Goal: Task Accomplishment & Management: Manage account settings

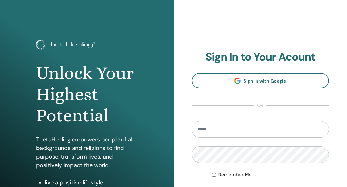
click at [224, 128] on input "email" at bounding box center [261, 129] width 138 height 17
type input "**********"
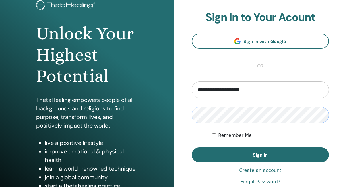
scroll to position [42, 0]
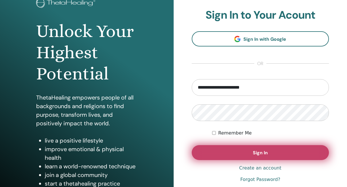
click at [225, 149] on button "Sign In" at bounding box center [261, 152] width 138 height 15
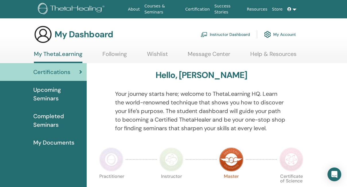
click at [229, 35] on link "Instructor Dashboard" at bounding box center [225, 34] width 49 height 13
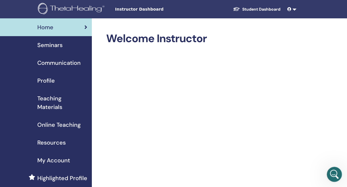
click at [333, 175] on icon "Open Intercom Messenger" at bounding box center [333, 173] width 9 height 9
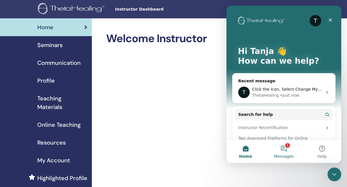
click at [282, 149] on button "1 Messages" at bounding box center [284, 151] width 38 height 23
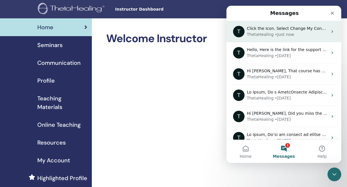
click at [281, 30] on span "Click the Icon. Select Change My Consent and the Allow All." at bounding box center [307, 28] width 120 height 5
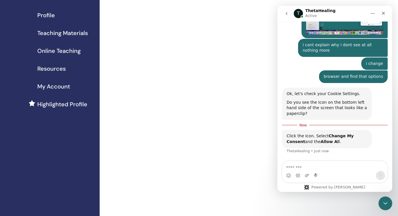
scroll to position [696, 0]
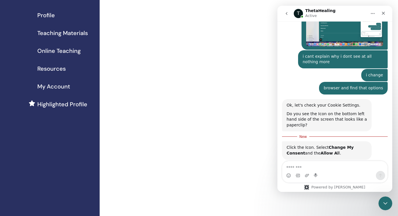
click at [315, 166] on textarea "Message…" at bounding box center [335, 166] width 105 height 10
type textarea "**********"
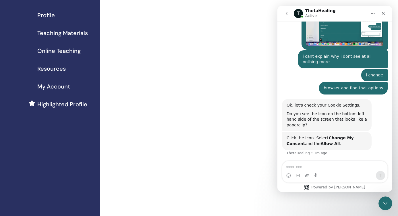
scroll to position [704, 0]
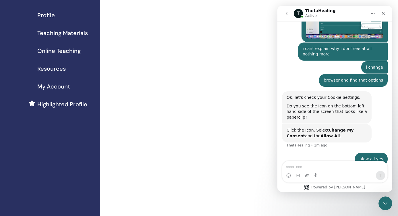
click at [60, 52] on span "Online Teaching" at bounding box center [58, 51] width 43 height 9
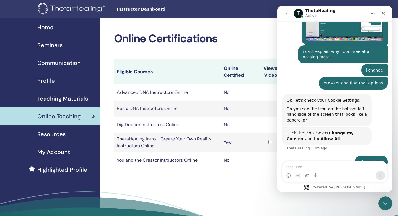
scroll to position [704, 0]
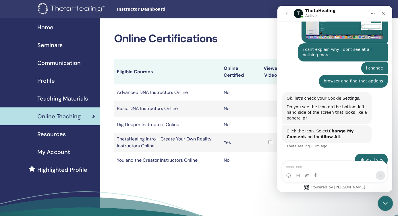
click at [383, 205] on icon "Close Intercom Messenger" at bounding box center [384, 202] width 7 height 7
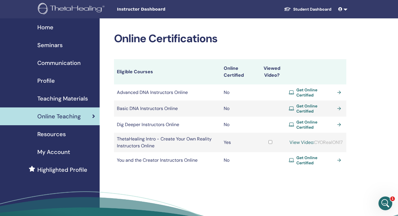
click at [316, 105] on span "Get Online Certified" at bounding box center [316, 108] width 39 height 10
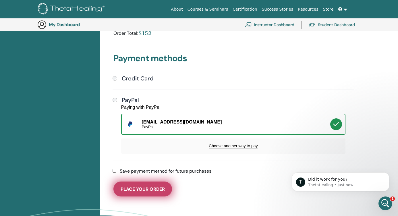
click at [136, 185] on button "Place Your Order" at bounding box center [143, 189] width 59 height 15
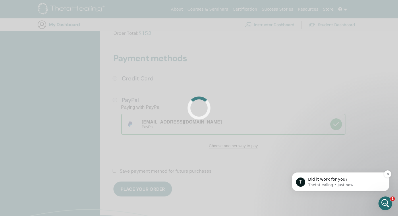
click at [337, 180] on span "Did it work for you?" at bounding box center [327, 179] width 39 height 5
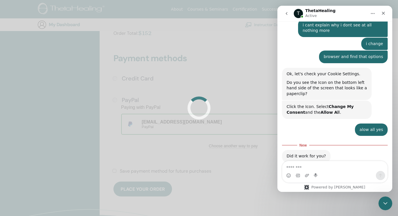
scroll to position [731, 0]
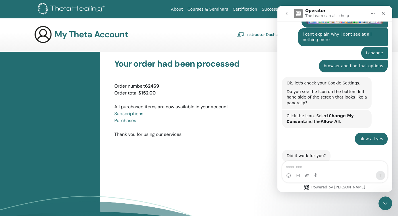
scroll to position [721, 0]
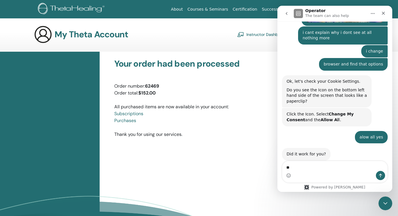
type textarea "***"
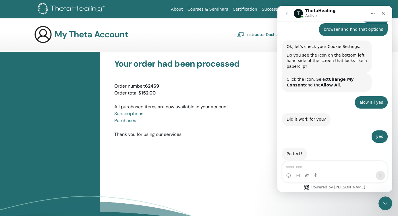
scroll to position [755, 0]
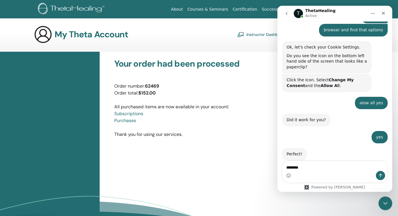
type textarea "*********"
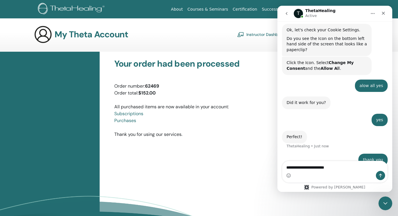
type textarea "**********"
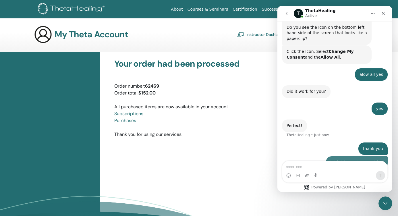
scroll to position [786, 0]
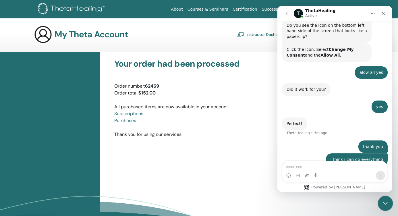
click at [383, 203] on icon "Close Intercom Messenger" at bounding box center [384, 202] width 7 height 7
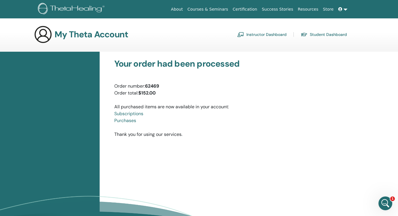
click at [266, 32] on link "Instructor Dashboard" at bounding box center [261, 34] width 49 height 9
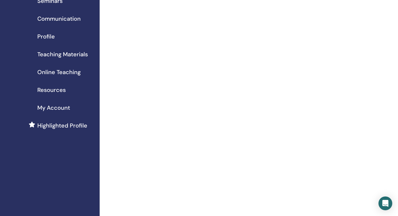
scroll to position [48, 0]
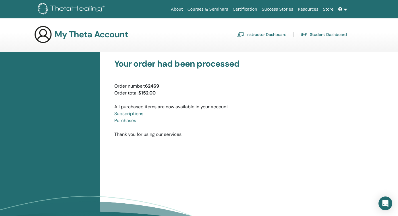
click at [344, 9] on link at bounding box center [343, 9] width 14 height 11
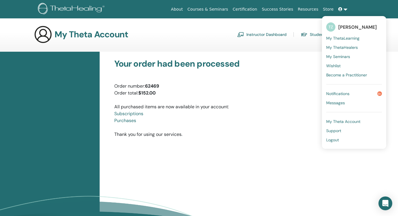
click at [343, 93] on span "Notifications" at bounding box center [337, 93] width 23 height 5
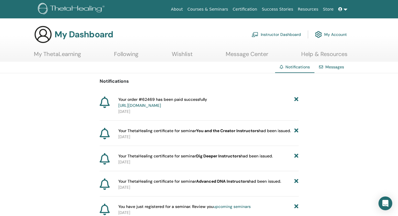
click at [161, 105] on link "[URL][DOMAIN_NAME]" at bounding box center [139, 105] width 43 height 5
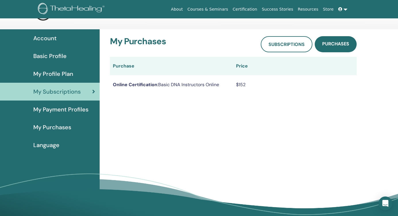
scroll to position [15, 0]
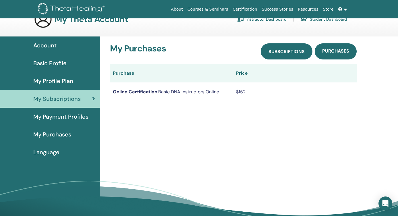
click at [283, 51] on span "Subscriptions" at bounding box center [287, 52] width 36 height 6
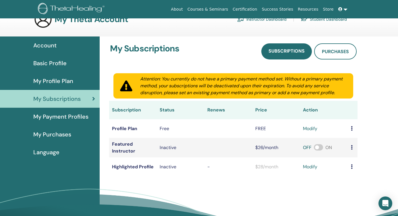
click at [49, 64] on span "Basic Profile" at bounding box center [49, 63] width 33 height 9
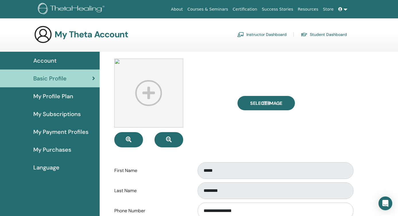
click at [150, 94] on img at bounding box center [148, 93] width 69 height 69
click at [149, 91] on img at bounding box center [148, 93] width 69 height 69
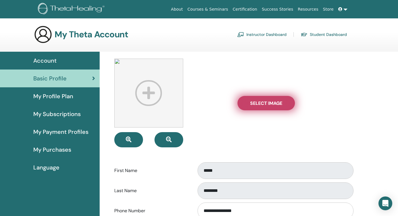
click at [248, 98] on label "Select Image" at bounding box center [266, 103] width 57 height 14
click at [263, 101] on input "Select Image" at bounding box center [266, 103] width 7 height 4
type input "**********"
click at [261, 101] on span "Select Image" at bounding box center [266, 103] width 32 height 6
click at [263, 101] on input "Select Image" at bounding box center [266, 103] width 7 height 4
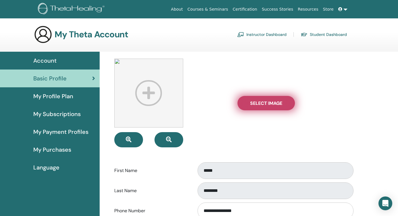
type input "**********"
click at [258, 102] on span "Select Image" at bounding box center [266, 103] width 32 height 6
click at [263, 102] on input "Select Image" at bounding box center [266, 103] width 7 height 4
type input "**********"
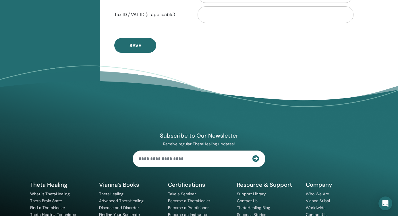
scroll to position [369, 0]
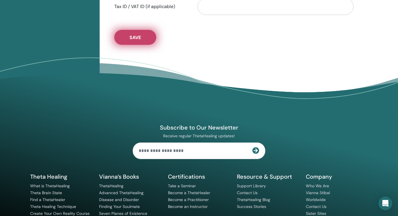
click at [141, 30] on button "Save" at bounding box center [135, 37] width 42 height 15
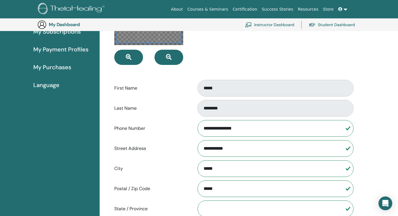
scroll to position [56, 0]
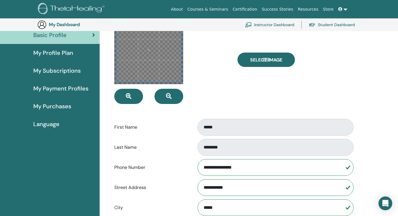
click at [45, 124] on span "Language" at bounding box center [46, 124] width 26 height 9
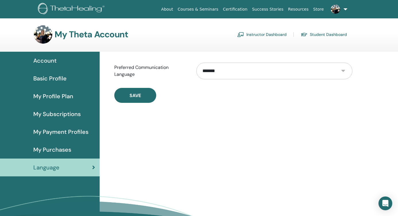
click at [239, 76] on select "**********" at bounding box center [275, 71] width 156 height 17
click at [233, 70] on select "**********" at bounding box center [275, 71] width 156 height 17
select select "***"
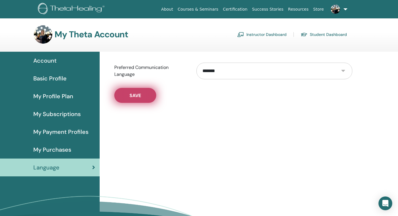
click at [141, 95] on span "Save" at bounding box center [135, 96] width 11 height 6
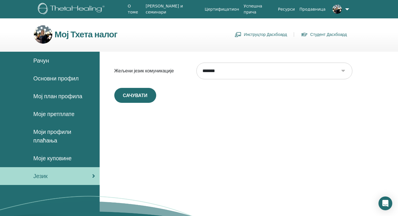
click at [228, 74] on select "**********" at bounding box center [275, 71] width 156 height 17
select select "***"
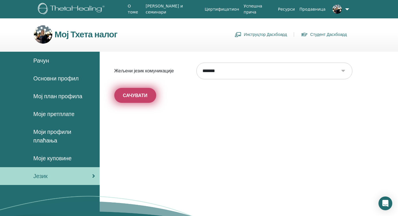
click at [138, 98] on span "сачувати" at bounding box center [135, 96] width 24 height 6
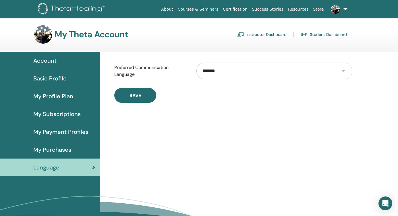
click at [60, 149] on span "My Purchases" at bounding box center [52, 149] width 38 height 9
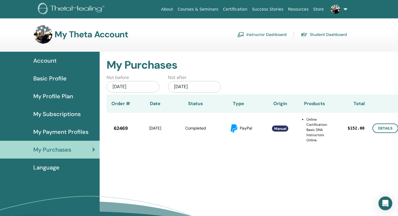
click at [68, 132] on span "My Payment Profiles" at bounding box center [60, 132] width 55 height 9
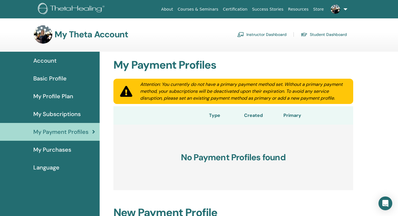
click at [55, 112] on span "My Subscriptions" at bounding box center [56, 114] width 47 height 9
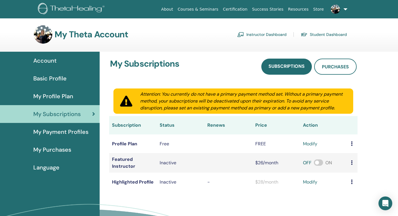
click at [47, 151] on span "My Purchases" at bounding box center [52, 149] width 38 height 9
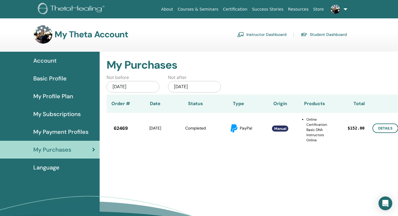
click at [61, 96] on span "My Profile Plan" at bounding box center [53, 96] width 40 height 9
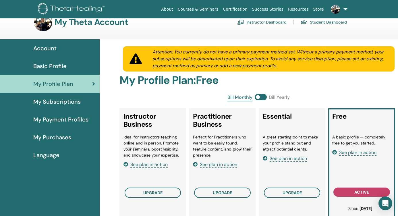
scroll to position [12, 0]
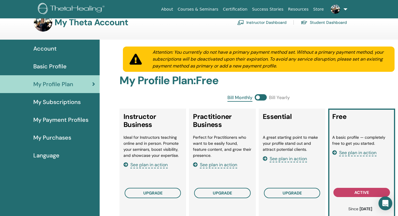
click at [53, 67] on span "Basic Profile" at bounding box center [49, 66] width 33 height 9
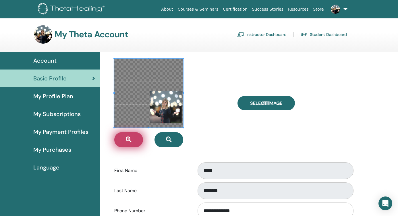
click at [128, 143] on span "button" at bounding box center [129, 140] width 6 height 6
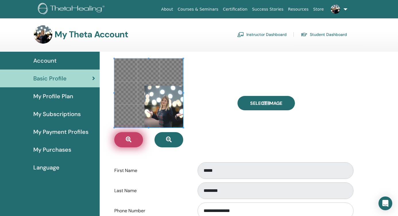
click at [128, 143] on span "button" at bounding box center [129, 140] width 6 height 6
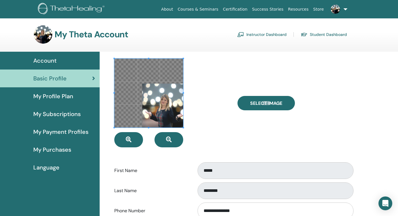
drag, startPoint x: 167, startPoint y: 119, endPoint x: 136, endPoint y: 94, distance: 40.3
click at [136, 94] on span at bounding box center [148, 93] width 69 height 69
click at [149, 100] on span at bounding box center [148, 93] width 69 height 69
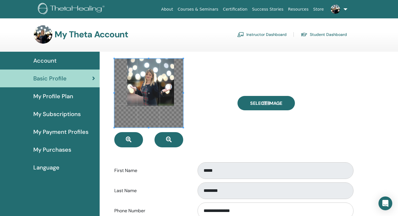
click at [134, 77] on span at bounding box center [148, 93] width 69 height 69
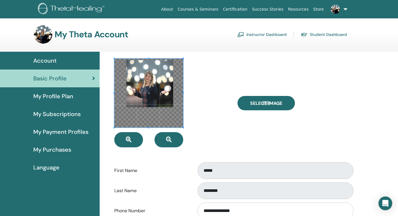
click at [127, 79] on span at bounding box center [148, 93] width 69 height 69
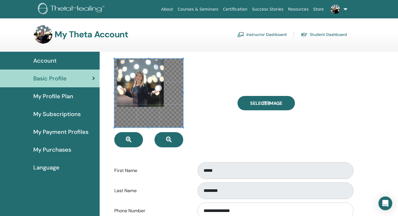
click at [126, 78] on span at bounding box center [148, 93] width 69 height 69
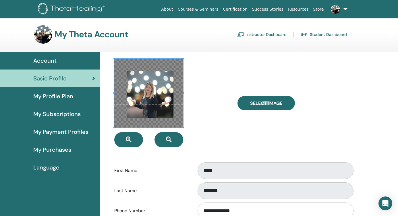
click at [169, 114] on span at bounding box center [148, 93] width 69 height 69
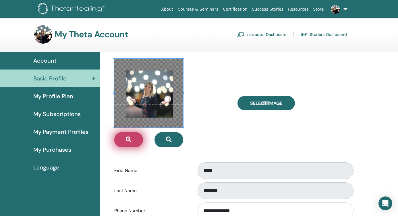
click at [134, 141] on button "button" at bounding box center [128, 139] width 29 height 15
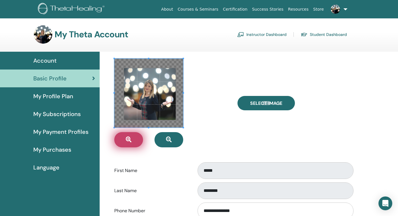
click at [134, 141] on button "button" at bounding box center [128, 139] width 29 height 15
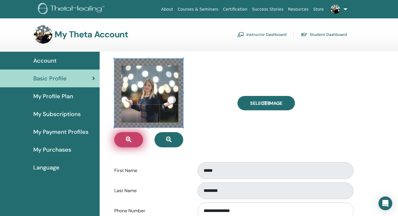
click at [134, 141] on button "button" at bounding box center [128, 139] width 29 height 15
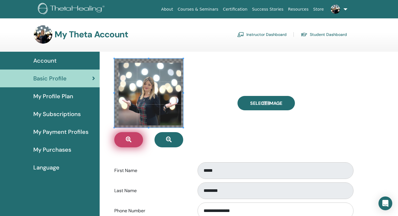
click at [134, 141] on button "button" at bounding box center [128, 139] width 29 height 15
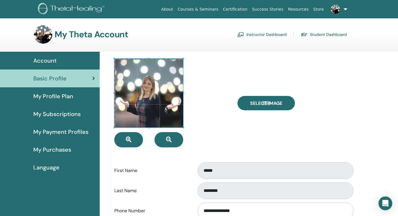
click at [49, 59] on span "Account" at bounding box center [44, 60] width 23 height 9
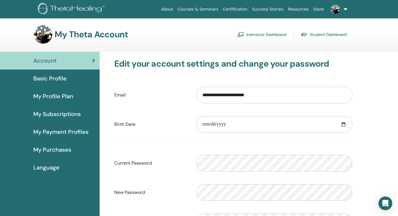
click at [268, 34] on link "Instructor Dashboard" at bounding box center [261, 34] width 49 height 9
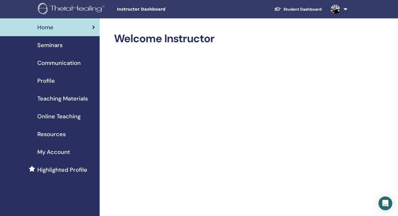
click at [46, 43] on span "Seminars" at bounding box center [49, 45] width 25 height 9
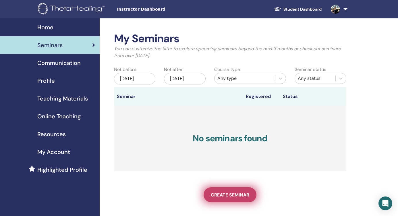
click at [230, 197] on span "Create seminar" at bounding box center [230, 195] width 39 height 6
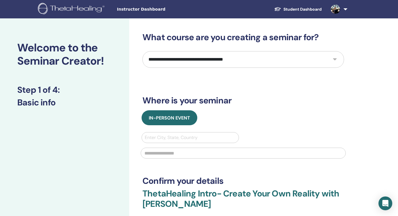
click at [201, 62] on select "**********" at bounding box center [244, 59] width 202 height 17
select select "*"
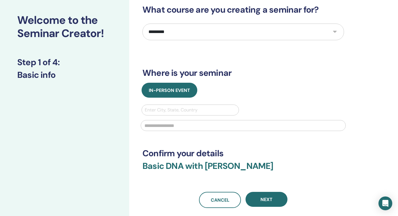
scroll to position [26, 0]
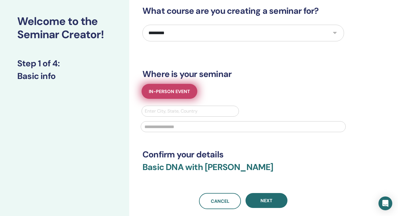
click at [170, 93] on span "In-Person Event" at bounding box center [169, 92] width 41 height 6
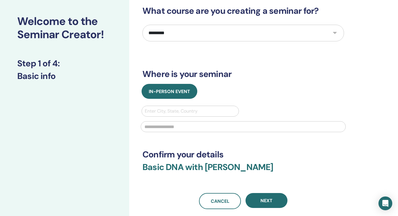
click at [168, 112] on div at bounding box center [190, 111] width 91 height 8
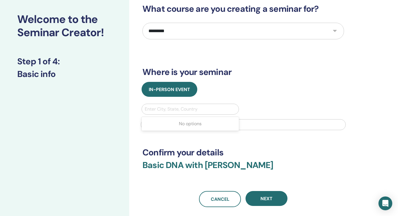
click at [252, 29] on select "**********" at bounding box center [244, 31] width 202 height 17
click at [381, 205] on div "Open Intercom Messenger" at bounding box center [385, 203] width 15 height 15
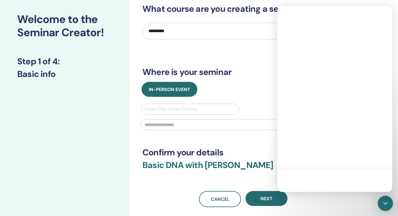
scroll to position [0, 0]
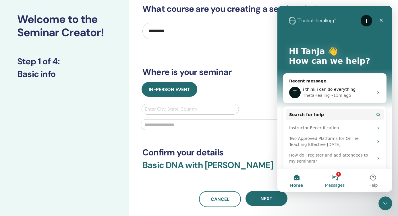
click at [335, 178] on button "1 Messages" at bounding box center [335, 180] width 38 height 23
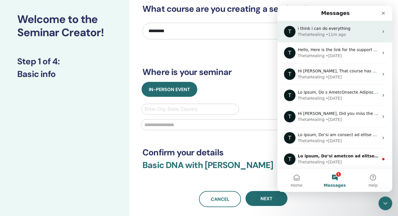
click at [327, 29] on span "i think i can do everything" at bounding box center [324, 28] width 53 height 5
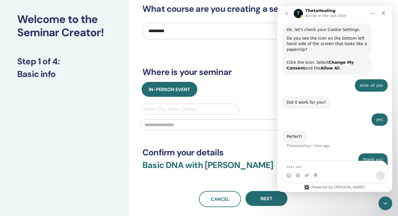
click at [313, 170] on textarea "Message…" at bounding box center [335, 166] width 105 height 10
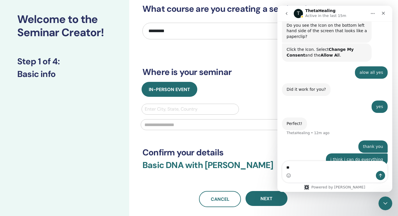
type textarea "***"
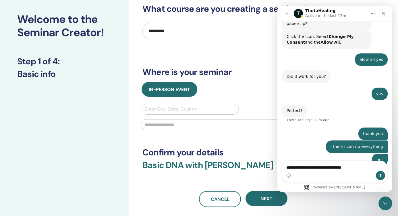
type textarea "**********"
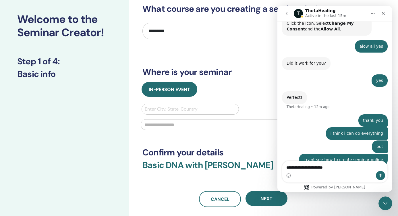
type textarea "**********"
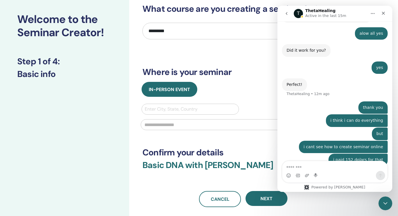
scroll to position [0, 0]
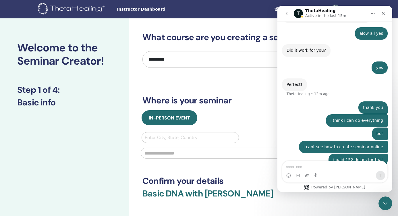
click at [287, 11] on icon "go back" at bounding box center [287, 13] width 5 height 5
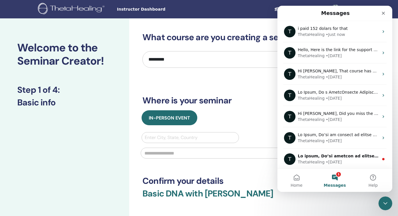
click at [250, 168] on div "**********" at bounding box center [244, 133] width 202 height 203
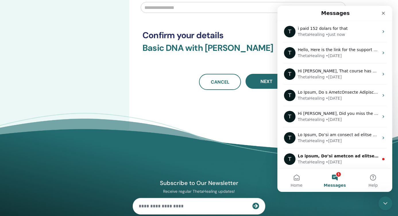
scroll to position [152, 0]
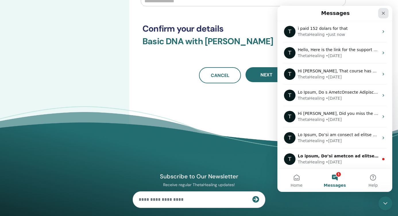
click at [381, 12] on div "Close" at bounding box center [384, 13] width 10 height 10
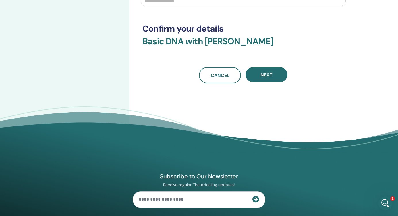
scroll to position [0, 0]
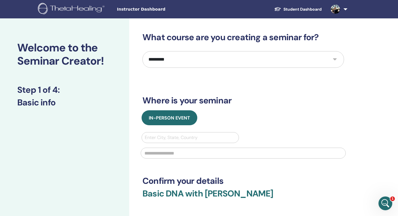
click at [188, 64] on select "**********" at bounding box center [244, 59] width 202 height 17
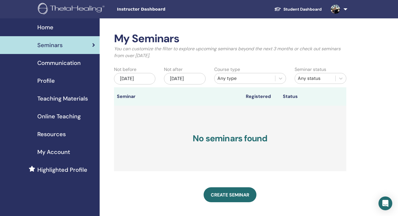
click at [73, 169] on span "Highlighted Profile" at bounding box center [62, 170] width 50 height 9
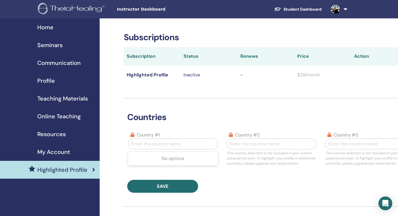
click at [154, 145] on div at bounding box center [173, 144] width 84 height 8
type input "*"
type input "*****"
click at [155, 157] on div "[GEOGRAPHIC_DATA]" at bounding box center [173, 158] width 90 height 11
click at [239, 144] on div at bounding box center [272, 144] width 84 height 8
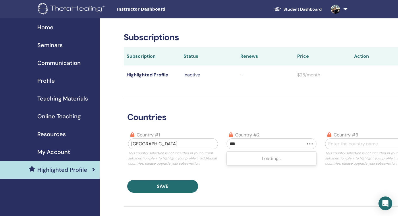
type input "****"
click at [251, 157] on div "Croatia" at bounding box center [272, 158] width 90 height 11
click at [345, 143] on div at bounding box center [371, 144] width 84 height 8
type input "*"
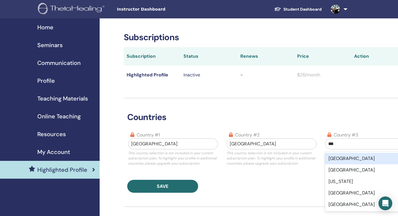
type input "****"
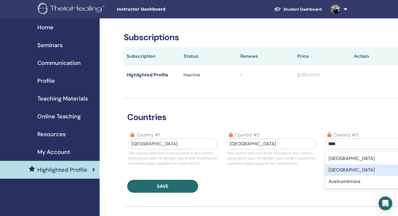
click at [336, 168] on div "Austria" at bounding box center [370, 169] width 90 height 11
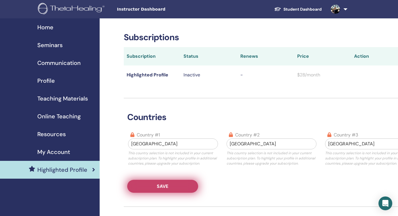
click at [174, 184] on button "Save" at bounding box center [162, 186] width 71 height 13
click at [173, 187] on button "Save" at bounding box center [162, 186] width 71 height 13
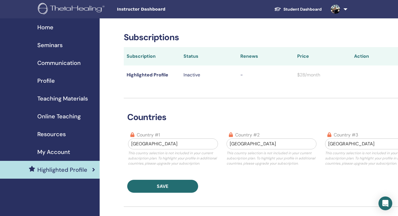
click at [59, 118] on span "Online Teaching" at bounding box center [58, 116] width 43 height 9
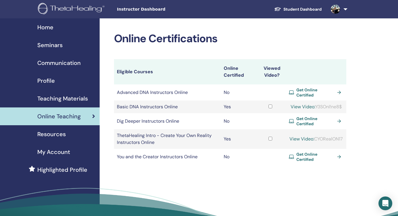
click at [299, 105] on link "View Video:" at bounding box center [303, 107] width 25 height 6
drag, startPoint x: 316, startPoint y: 105, endPoint x: 344, endPoint y: 104, distance: 27.6
click at [344, 104] on td "View Video: Y3SOnl!ne8$" at bounding box center [316, 107] width 60 height 13
copy div "Y3SOnl!ne8$"
click at [298, 106] on link "View Video:" at bounding box center [303, 107] width 25 height 6
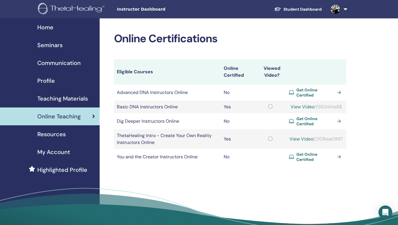
click at [63, 114] on span "Online Teaching" at bounding box center [58, 116] width 43 height 9
click at [53, 45] on span "Seminars" at bounding box center [49, 45] width 25 height 9
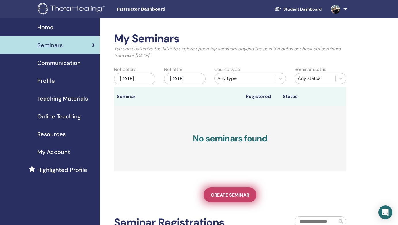
click at [230, 195] on span "Create seminar" at bounding box center [230, 195] width 39 height 6
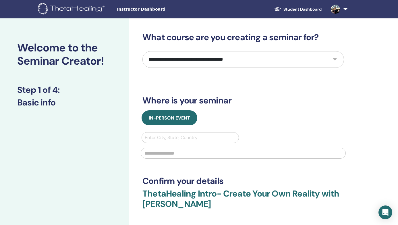
click at [234, 60] on select "**********" at bounding box center [244, 59] width 202 height 17
select select "*"
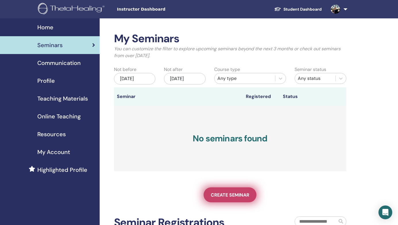
click at [226, 196] on span "Create seminar" at bounding box center [230, 195] width 39 height 6
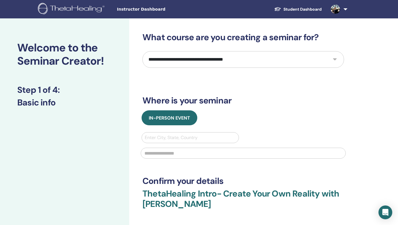
click at [336, 11] on img at bounding box center [335, 9] width 9 height 9
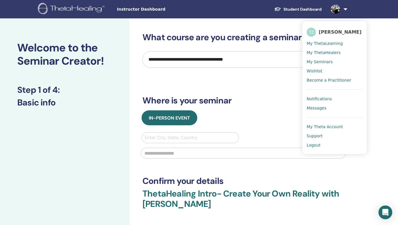
click at [336, 43] on span "My ThetaLearning" at bounding box center [325, 43] width 36 height 5
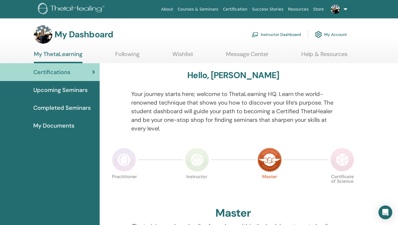
scroll to position [0, 0]
click at [266, 33] on link "Instructor Dashboard" at bounding box center [276, 34] width 49 height 13
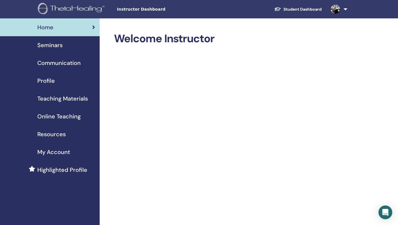
click at [60, 99] on span "Teaching Materials" at bounding box center [62, 98] width 51 height 9
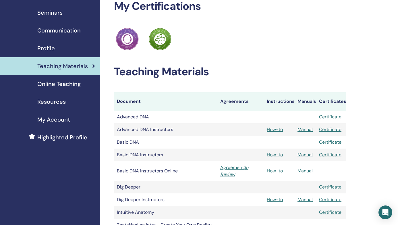
scroll to position [37, 0]
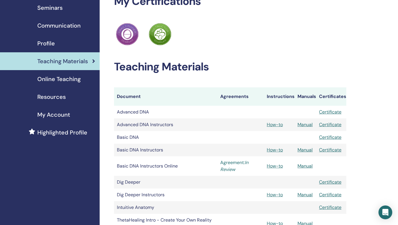
click at [226, 169] on icon "In Review" at bounding box center [234, 166] width 28 height 13
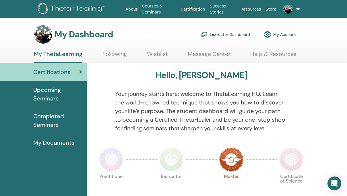
click at [113, 55] on link "Following" at bounding box center [115, 56] width 24 height 11
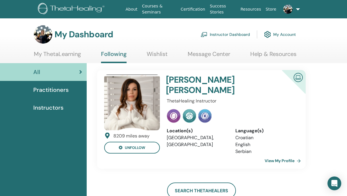
click at [284, 33] on link "My Account" at bounding box center [280, 34] width 32 height 13
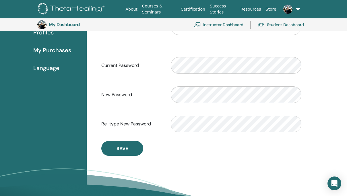
scroll to position [122, 0]
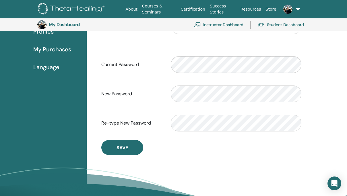
click at [50, 69] on span "Language" at bounding box center [46, 67] width 26 height 9
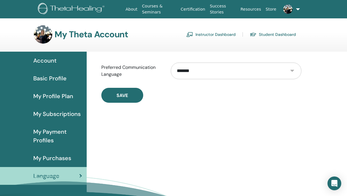
click at [251, 12] on link "Resources" at bounding box center [251, 9] width 25 height 11
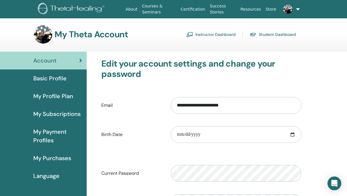
click at [212, 33] on link "Instructor Dashboard" at bounding box center [211, 34] width 49 height 9
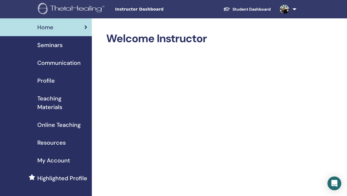
click at [55, 158] on span "My Account" at bounding box center [53, 160] width 33 height 9
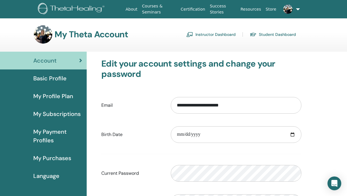
click at [216, 36] on link "Instructor Dashboard" at bounding box center [211, 34] width 49 height 9
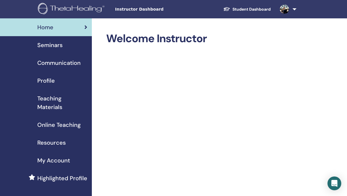
click at [51, 125] on span "Online Teaching" at bounding box center [58, 125] width 43 height 9
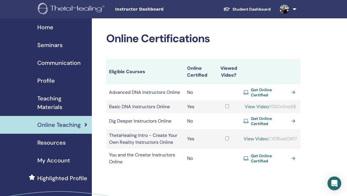
click at [57, 143] on span "Resources" at bounding box center [51, 143] width 28 height 9
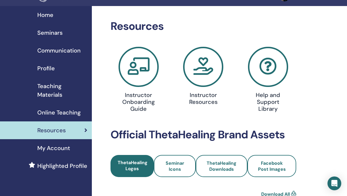
scroll to position [15, 0]
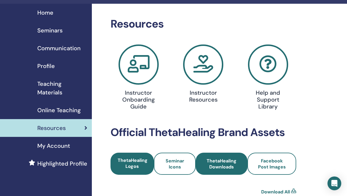
click at [213, 162] on span "ThetaHealing Downloads" at bounding box center [222, 164] width 36 height 12
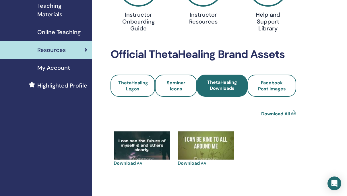
scroll to position [93, 0]
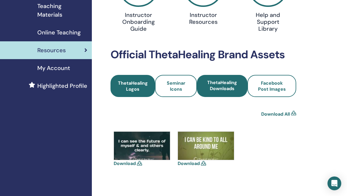
click at [148, 91] on link "ThetaHealing Logos" at bounding box center [133, 86] width 45 height 22
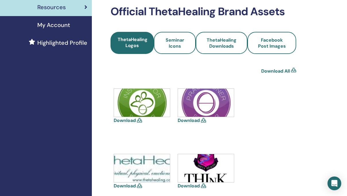
scroll to position [153, 0]
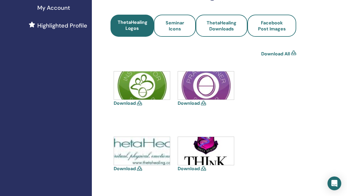
click at [203, 168] on icon at bounding box center [203, 168] width 5 height 5
click at [139, 169] on icon at bounding box center [139, 168] width 5 height 5
click at [137, 104] on div "Download" at bounding box center [142, 89] width 57 height 36
click at [193, 102] on link "Download" at bounding box center [189, 103] width 22 height 6
click at [280, 53] on link "Download All" at bounding box center [276, 54] width 29 height 7
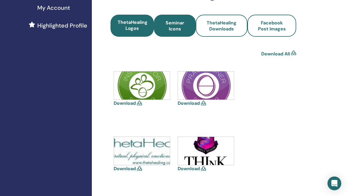
click at [176, 26] on span "Seminar Icons" at bounding box center [175, 26] width 26 height 12
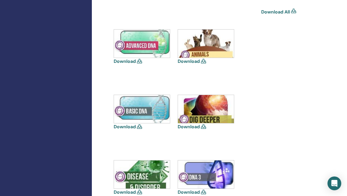
scroll to position [195, 0]
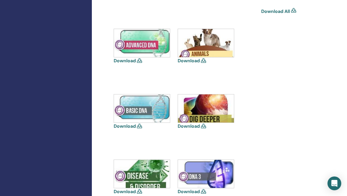
click at [139, 127] on icon at bounding box center [139, 126] width 5 height 5
click at [149, 109] on img at bounding box center [142, 109] width 56 height 28
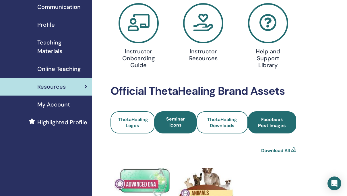
scroll to position [57, 0]
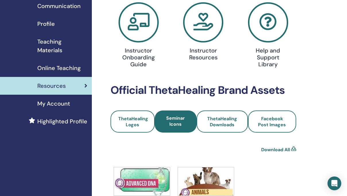
click at [270, 151] on link "Download All" at bounding box center [276, 150] width 29 height 7
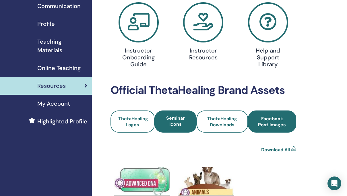
click at [266, 116] on span "Facebook Post Images" at bounding box center [272, 122] width 33 height 12
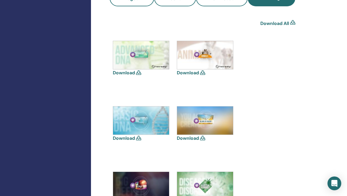
scroll to position [185, 1]
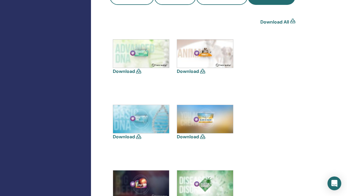
click at [274, 22] on link "Download All" at bounding box center [275, 22] width 29 height 7
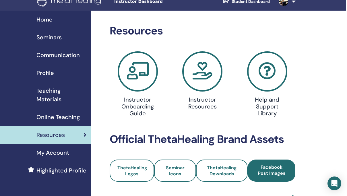
scroll to position [0, 1]
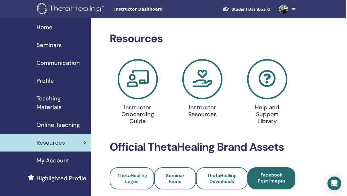
click at [50, 176] on span "Highlighted Profile" at bounding box center [62, 178] width 50 height 9
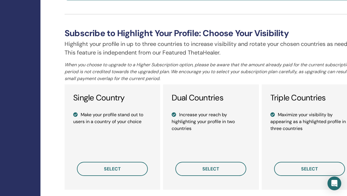
scroll to position [374, 76]
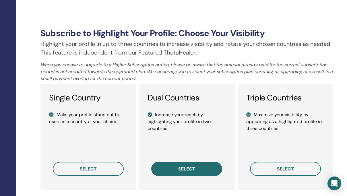
click at [184, 164] on button "select" at bounding box center [186, 169] width 71 height 14
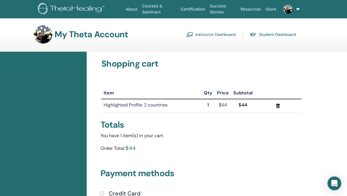
click at [152, 11] on link "Courses & Seminars" at bounding box center [159, 9] width 39 height 17
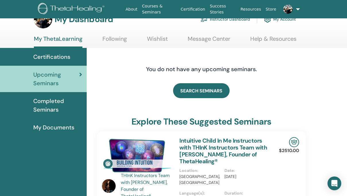
scroll to position [16, 0]
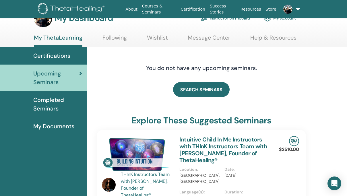
click at [53, 126] on span "My Documents" at bounding box center [53, 126] width 41 height 9
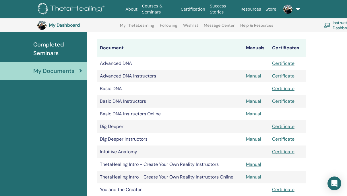
scroll to position [86, 0]
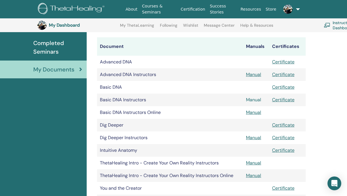
click at [253, 99] on link "Manual" at bounding box center [253, 100] width 15 height 6
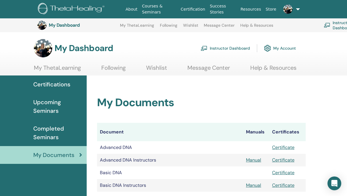
scroll to position [84, 0]
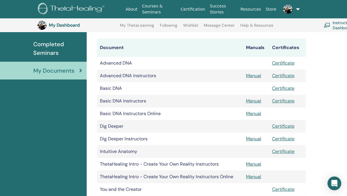
click at [287, 8] on img at bounding box center [288, 9] width 9 height 9
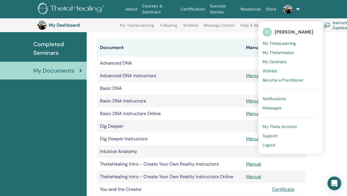
click at [274, 127] on span "My Theta Account" at bounding box center [280, 126] width 34 height 5
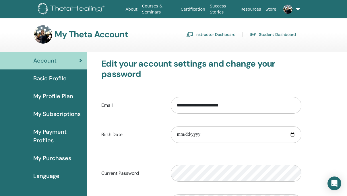
click at [220, 35] on link "Instructor Dashboard" at bounding box center [211, 34] width 49 height 9
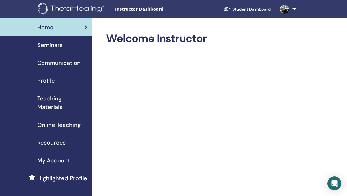
click at [68, 125] on span "Online Teaching" at bounding box center [58, 125] width 43 height 9
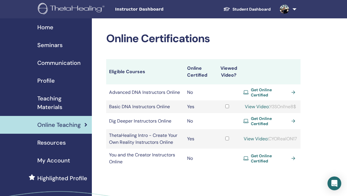
click at [265, 159] on span "Get Online Certified" at bounding box center [270, 158] width 38 height 10
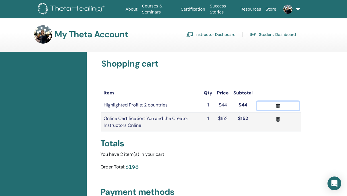
click at [278, 105] on icon "submit" at bounding box center [278, 106] width 4 height 5
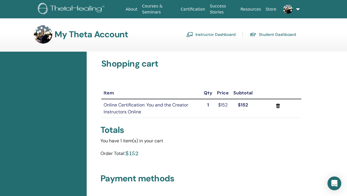
click at [210, 35] on link "Instructor Dashboard" at bounding box center [211, 34] width 49 height 9
